Goal: Task Accomplishment & Management: Manage account settings

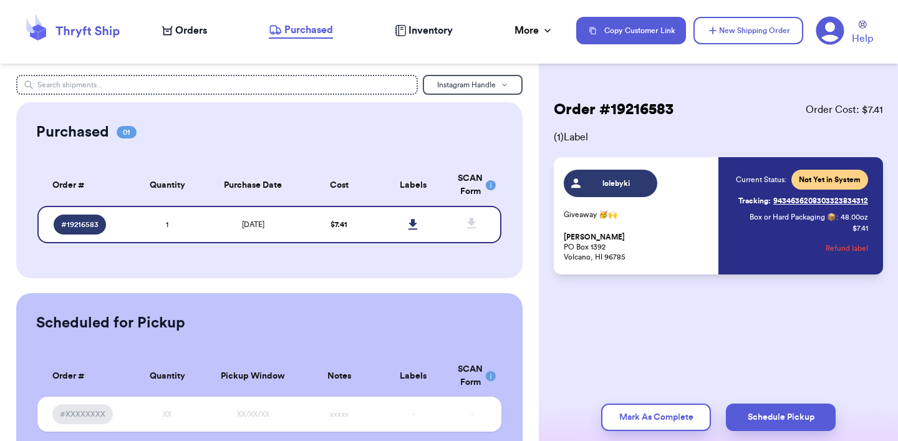
scroll to position [41, 0]
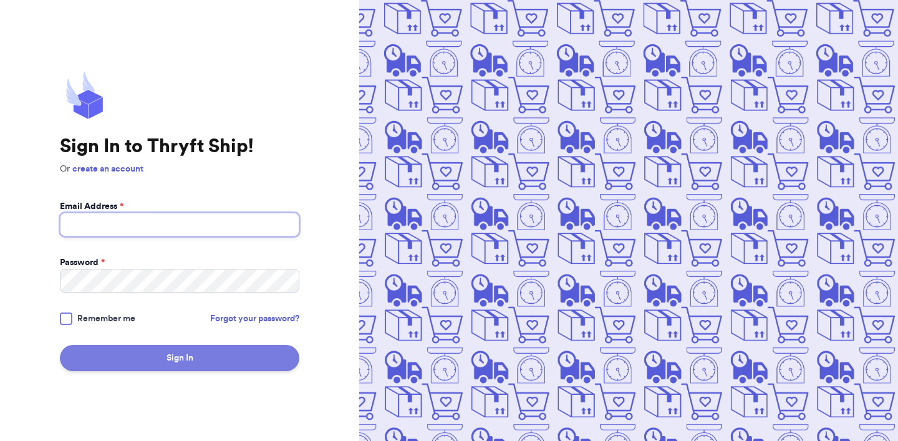
type input "nicoleregpala@gmail.com"
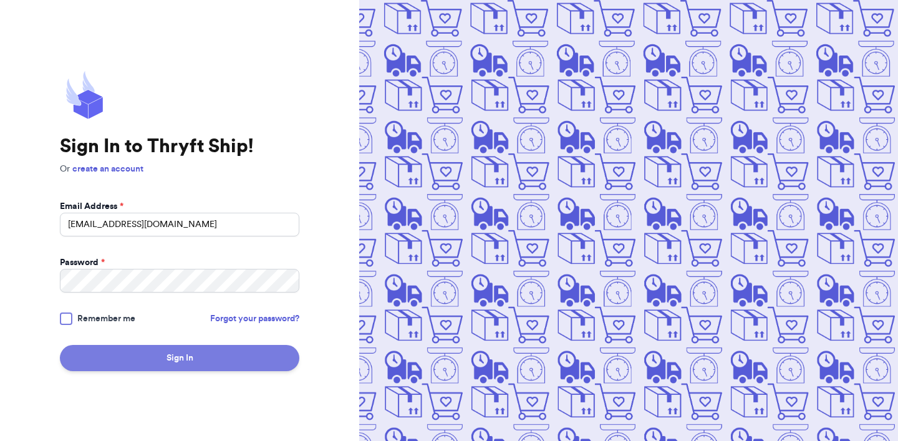
click at [110, 350] on button "Sign In" at bounding box center [180, 358] width 240 height 26
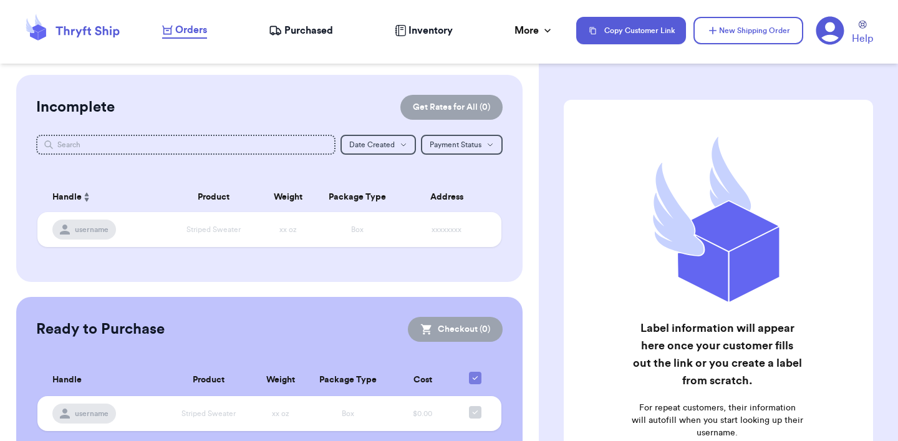
click at [308, 26] on span "Purchased" at bounding box center [308, 30] width 49 height 15
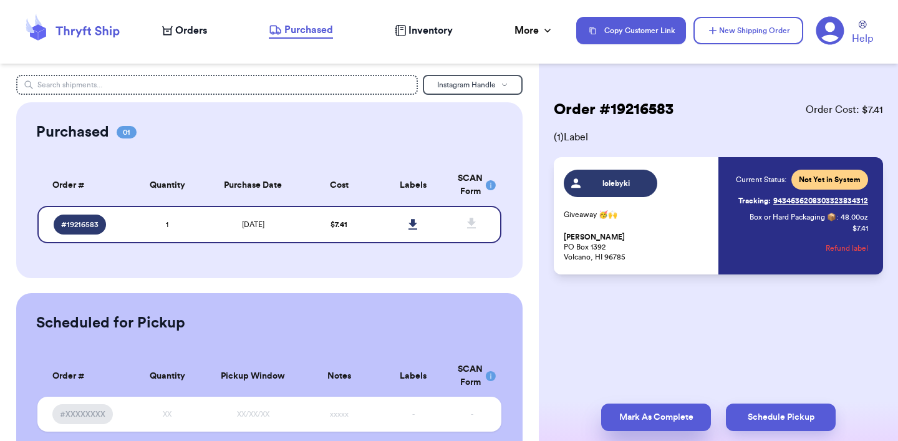
click at [663, 412] on button "Mark As Complete" at bounding box center [656, 417] width 110 height 27
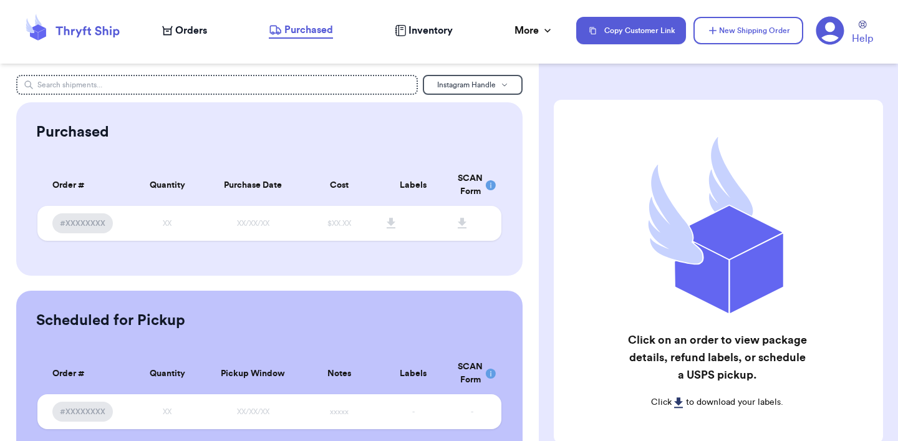
click at [424, 32] on span "Inventory" at bounding box center [431, 30] width 44 height 15
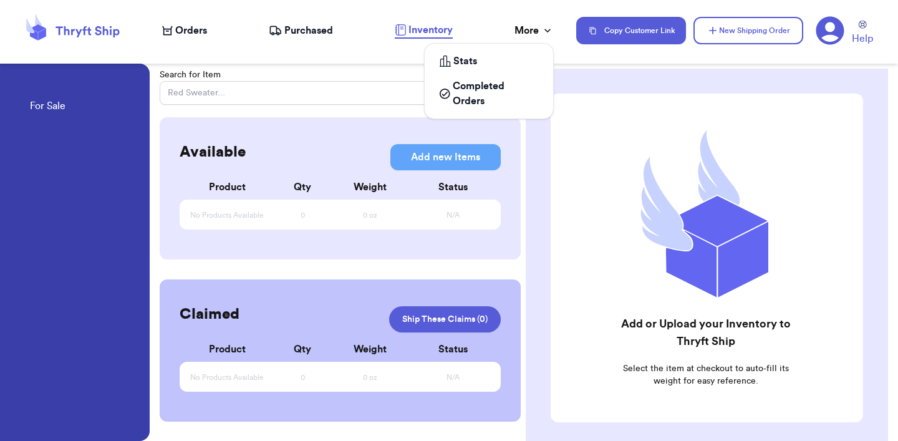
click at [536, 27] on div "More" at bounding box center [534, 30] width 39 height 15
click at [486, 95] on span "Completed Orders" at bounding box center [495, 94] width 85 height 30
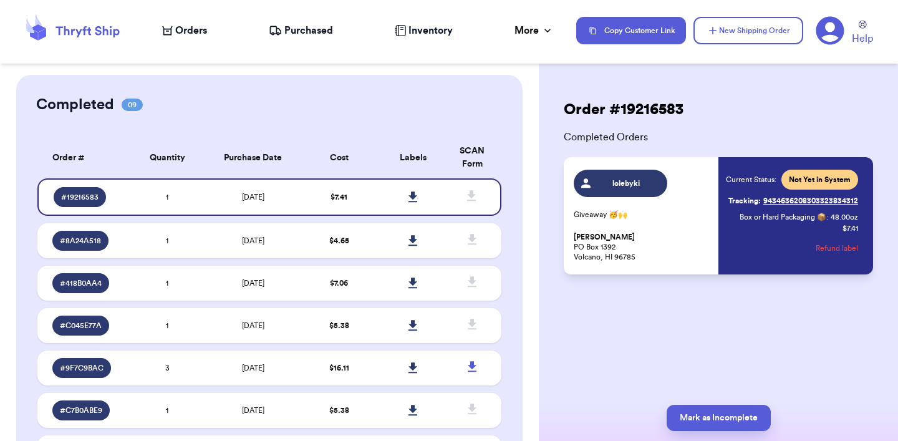
click at [774, 199] on link "Tracking: 9434636208303323834312" at bounding box center [794, 201] width 130 height 20
click at [437, 243] on td at bounding box center [413, 240] width 74 height 35
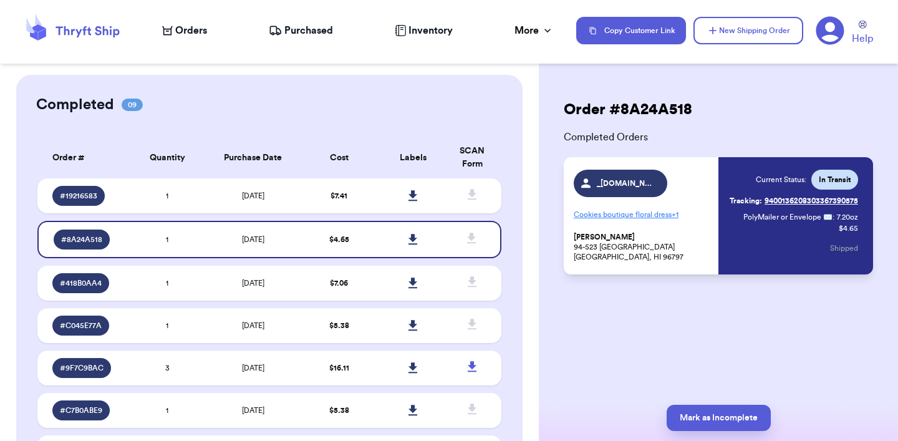
click at [778, 201] on link "Tracking: 9400136208303367390575" at bounding box center [794, 201] width 128 height 20
